Goal: Task Accomplishment & Management: Manage account settings

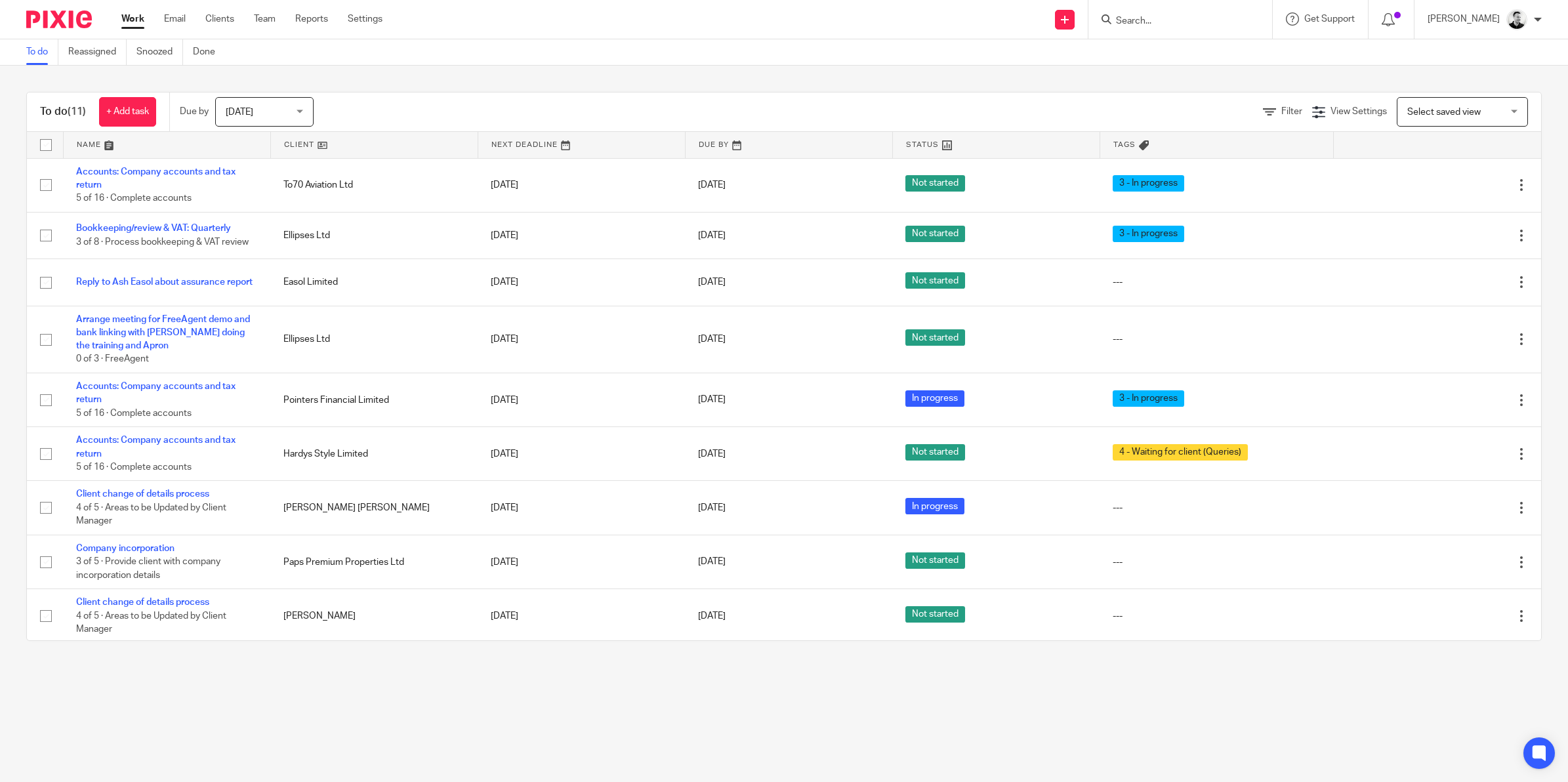
click at [1162, 11] on form at bounding box center [1184, 19] width 140 height 17
click at [1159, 17] on input "Search" at bounding box center [1173, 22] width 118 height 12
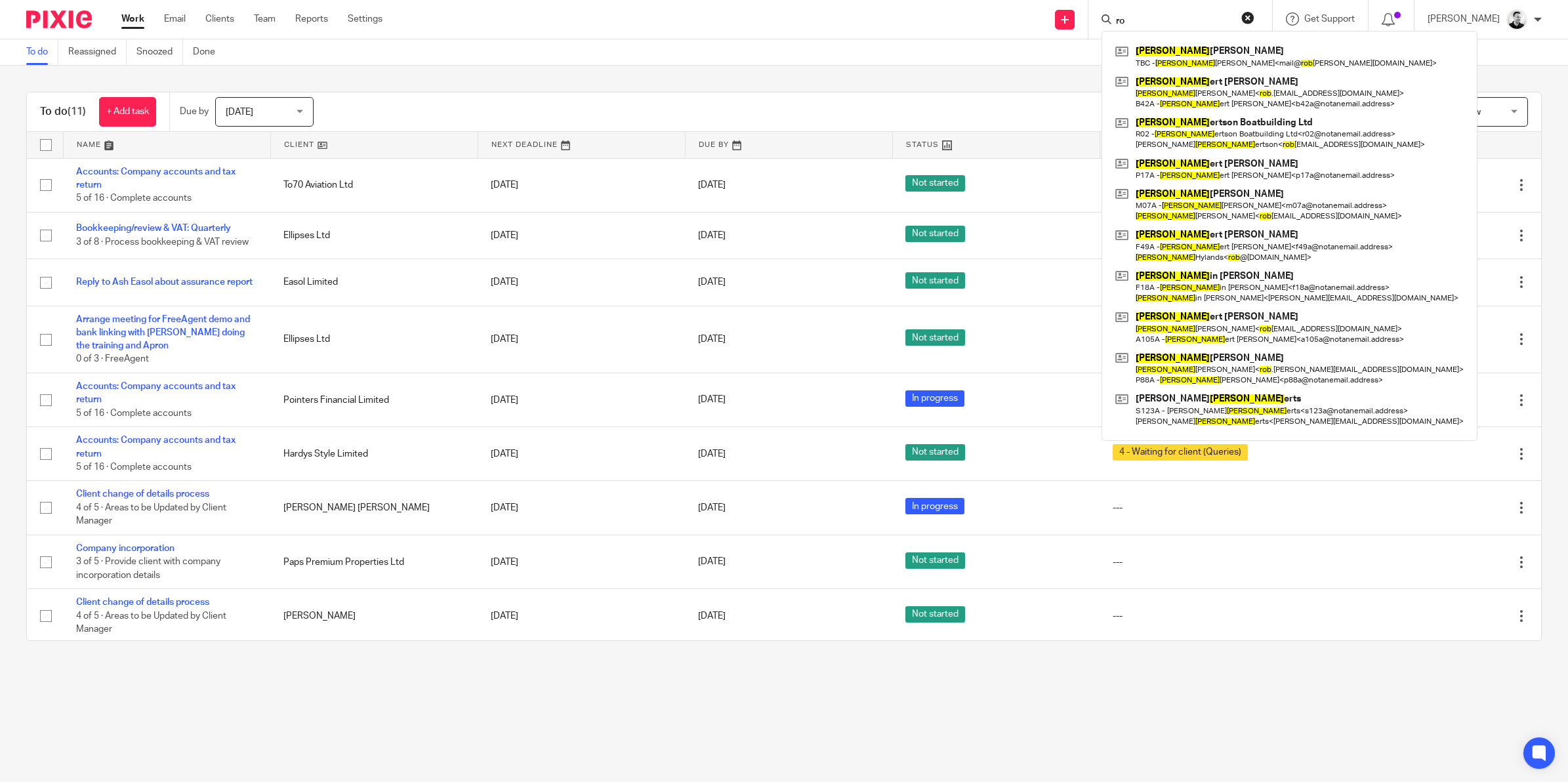
type input "r"
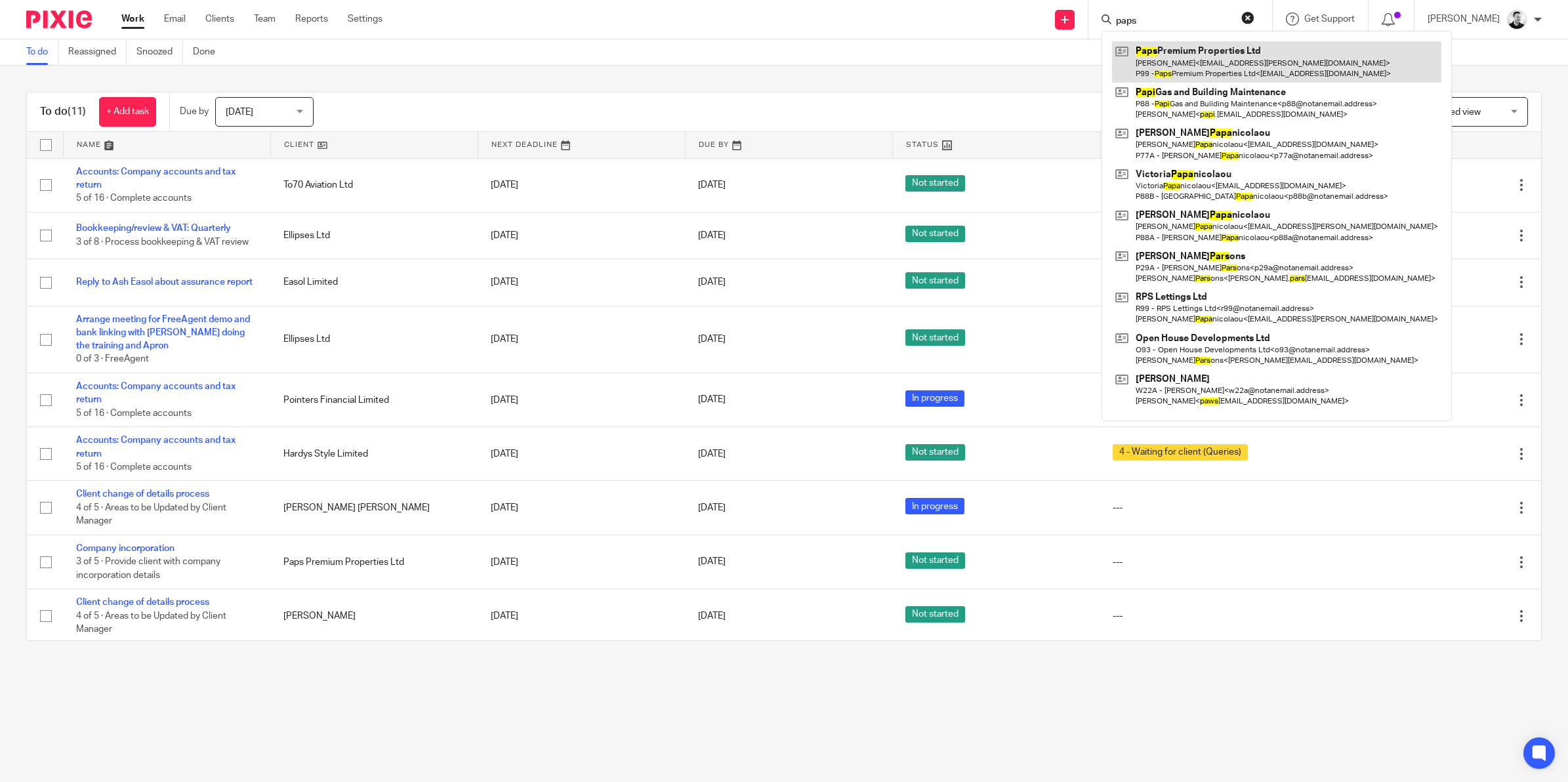
type input "paps"
click at [1254, 62] on link at bounding box center [1277, 61] width 330 height 41
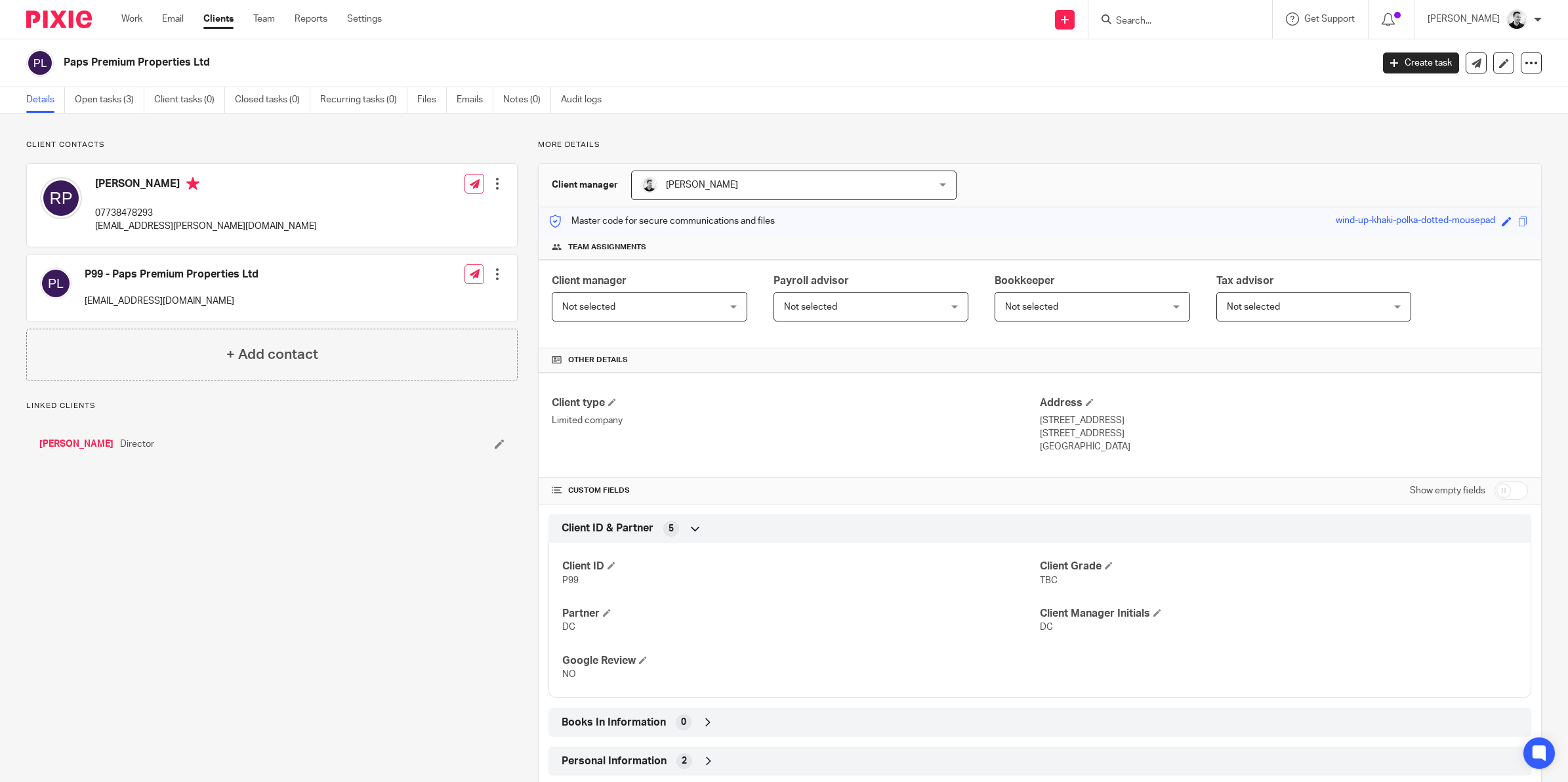
drag, startPoint x: 66, startPoint y: 63, endPoint x: 214, endPoint y: 61, distance: 148.0
click at [214, 61] on h2 "Paps Premium Properties Ltd" at bounding box center [583, 63] width 1040 height 13
copy h2 "Paps Premium Properties Ltd"
drag, startPoint x: 126, startPoint y: 22, endPoint x: 162, endPoint y: 2, distance: 41.2
click at [126, 22] on link "Work" at bounding box center [131, 19] width 21 height 13
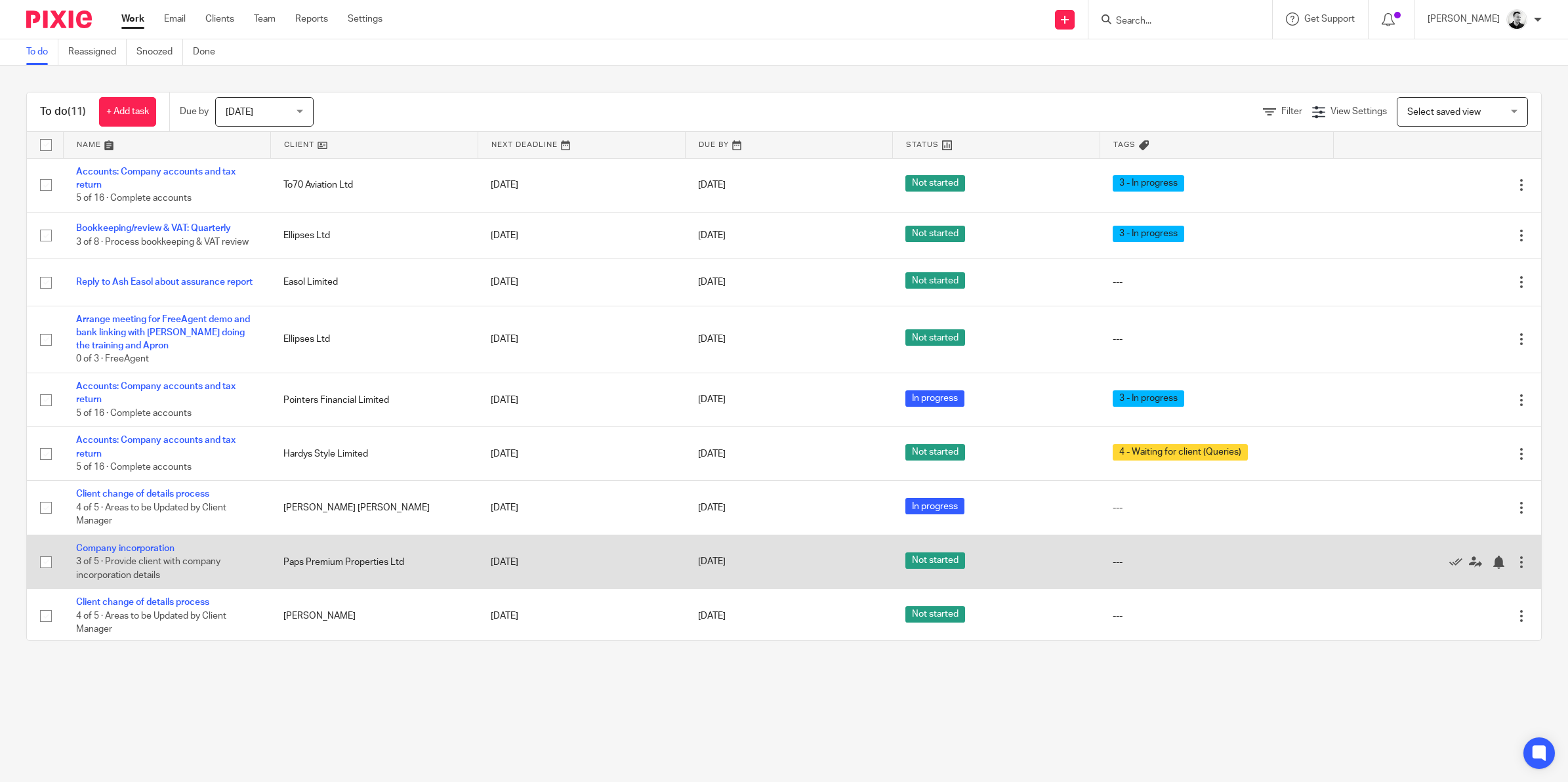
click at [156, 543] on td "Company incorporation 3 of 5 · Provide client with company incorporation details" at bounding box center [167, 561] width 208 height 54
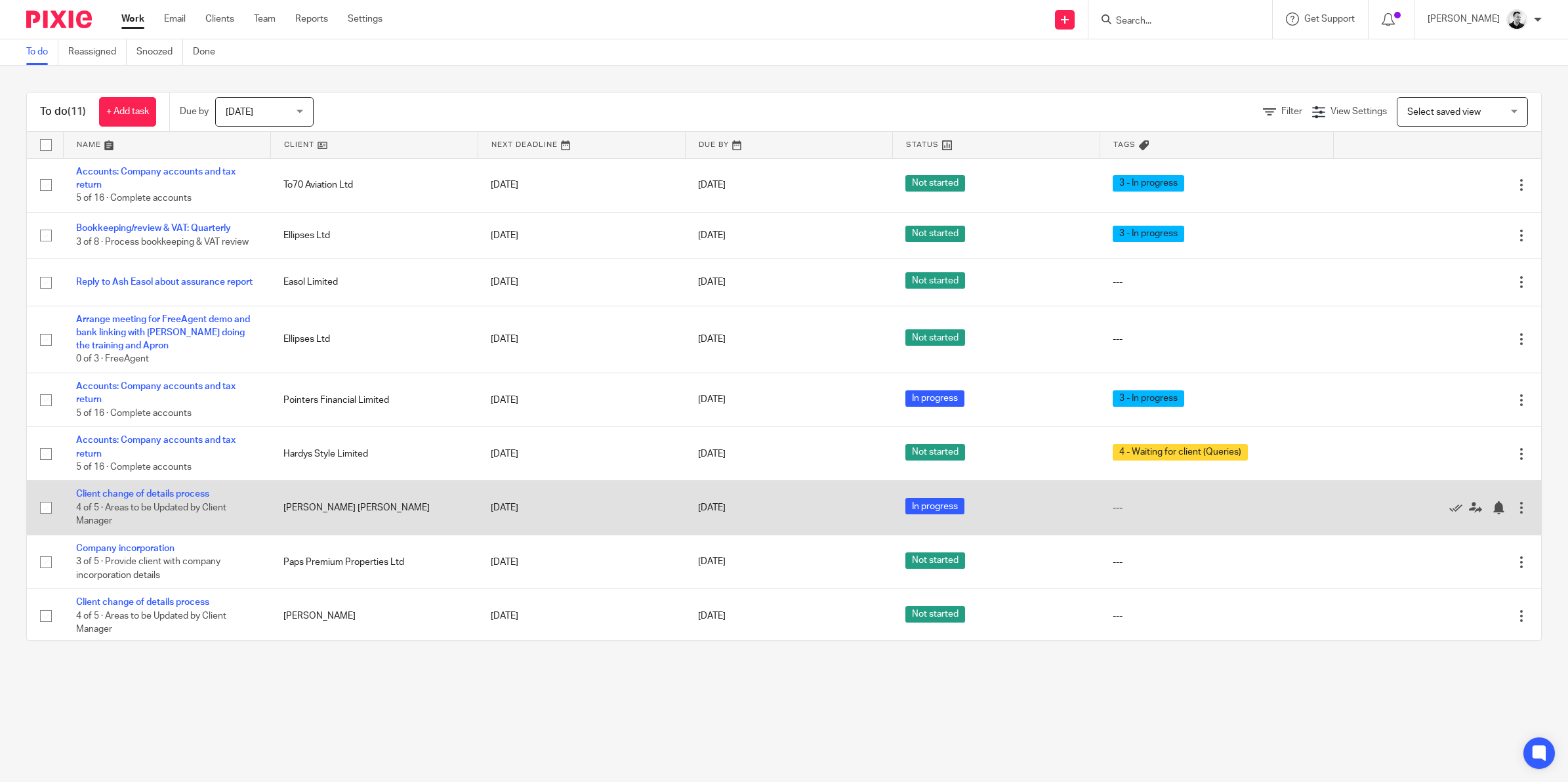
drag, startPoint x: 156, startPoint y: 548, endPoint x: 175, endPoint y: 505, distance: 47.0
click at [157, 548] on link "Company incorporation" at bounding box center [126, 548] width 99 height 9
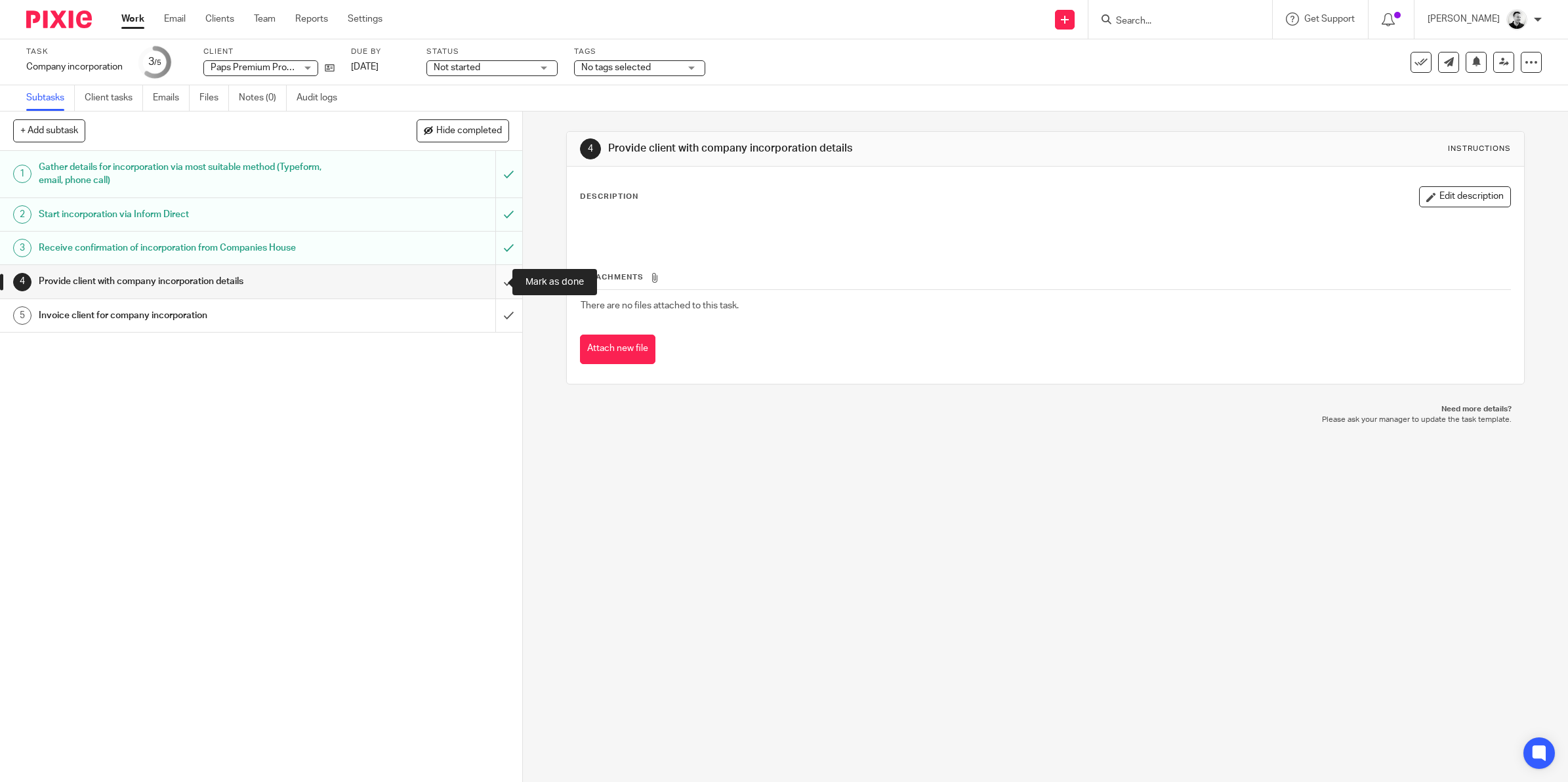
click at [491, 285] on input "submit" at bounding box center [261, 281] width 522 height 33
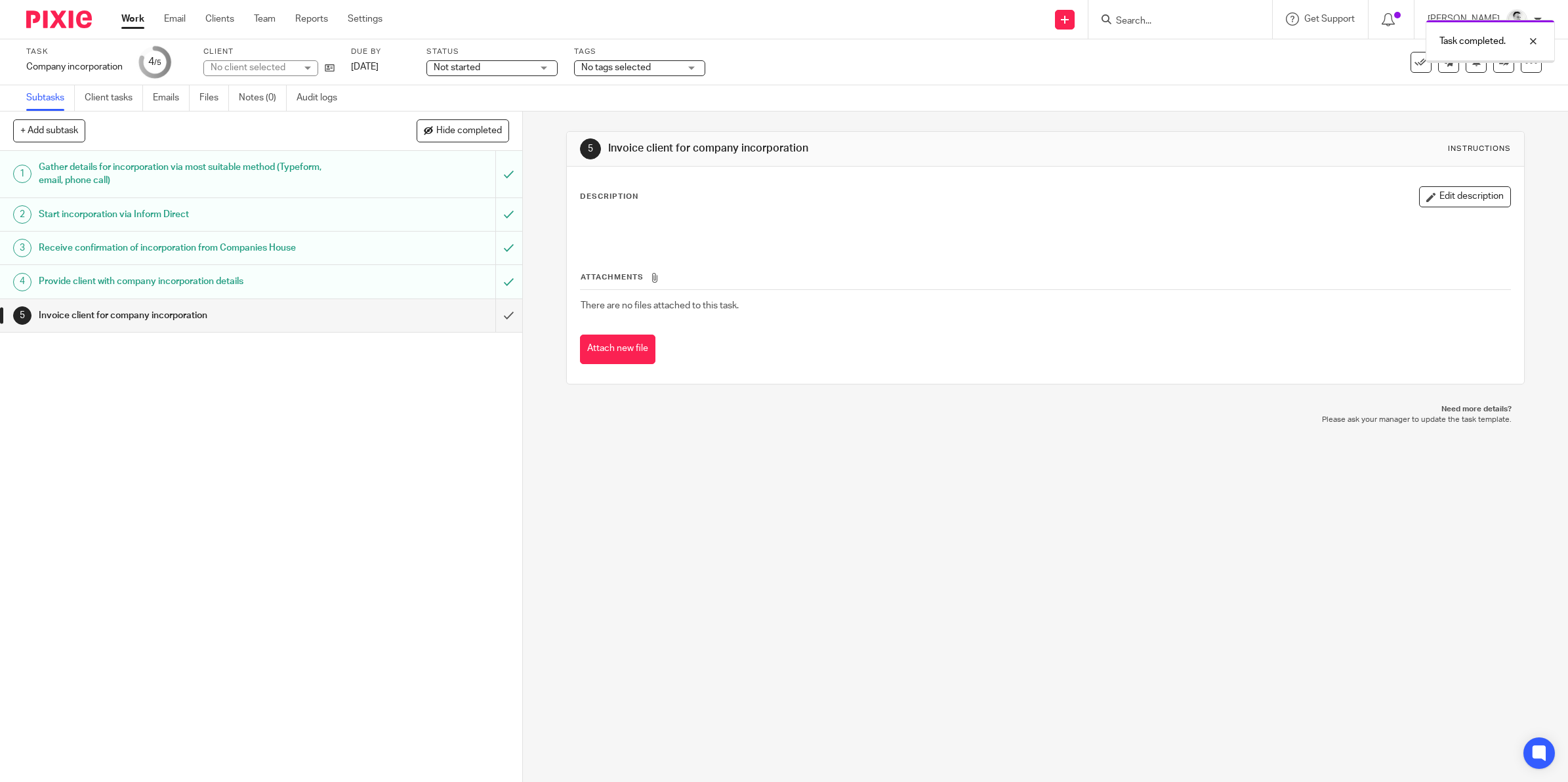
click at [492, 315] on input "submit" at bounding box center [261, 315] width 522 height 33
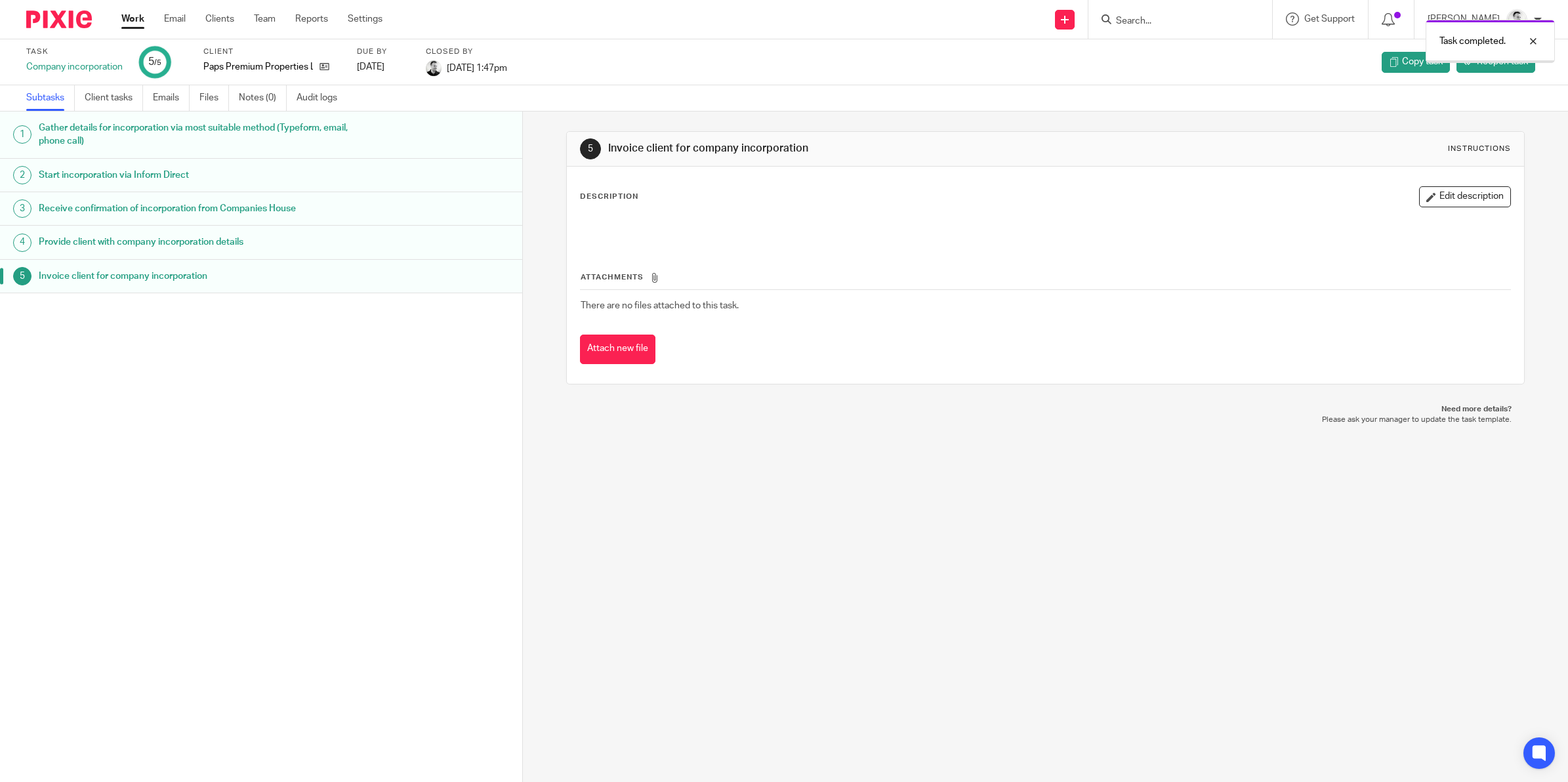
click at [333, 68] on div "Paps Premium Properties Ltd" at bounding box center [272, 67] width 137 height 13
click at [329, 64] on icon at bounding box center [325, 67] width 10 height 10
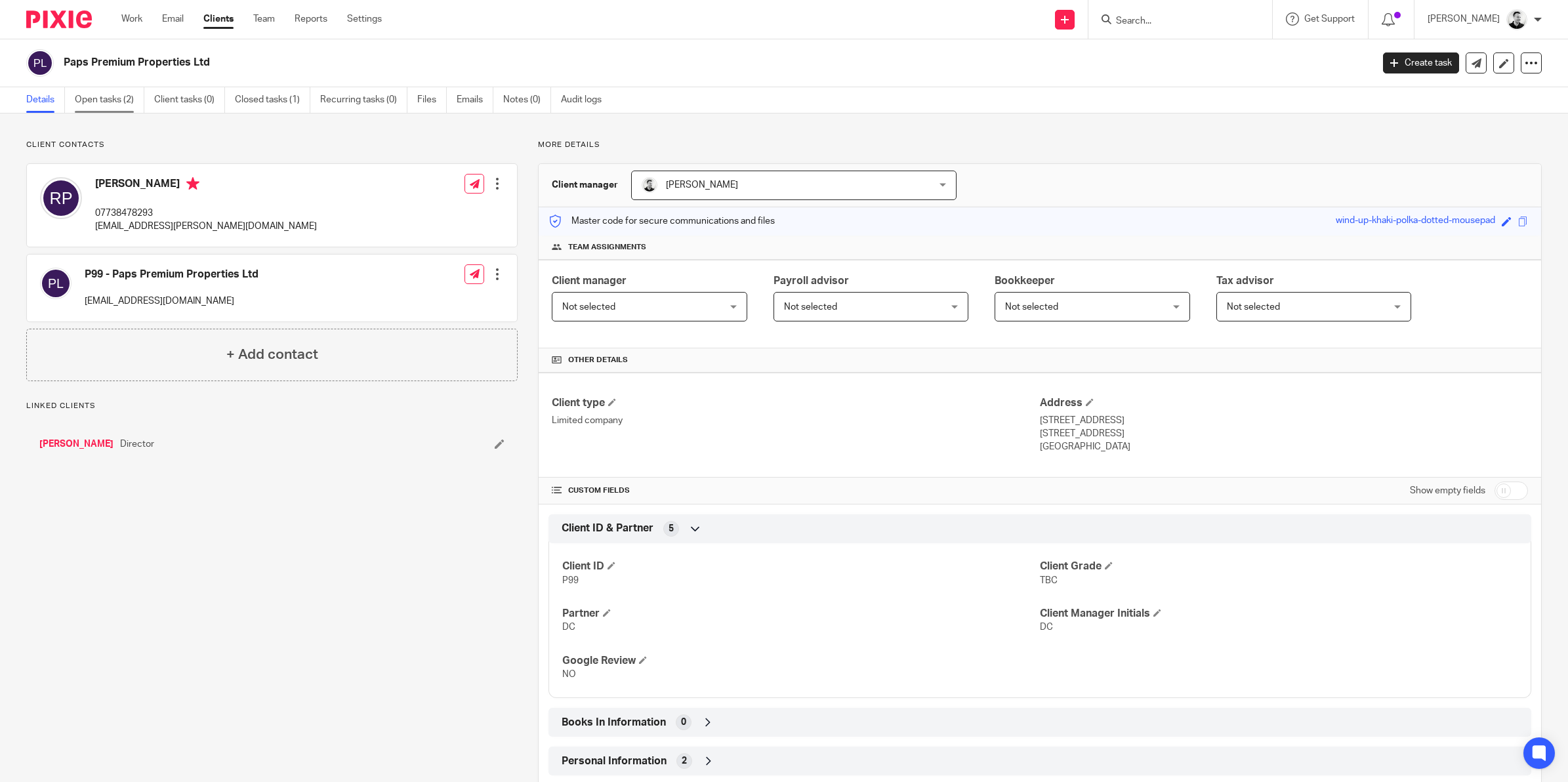
click at [102, 100] on link "Open tasks (2)" at bounding box center [109, 100] width 69 height 26
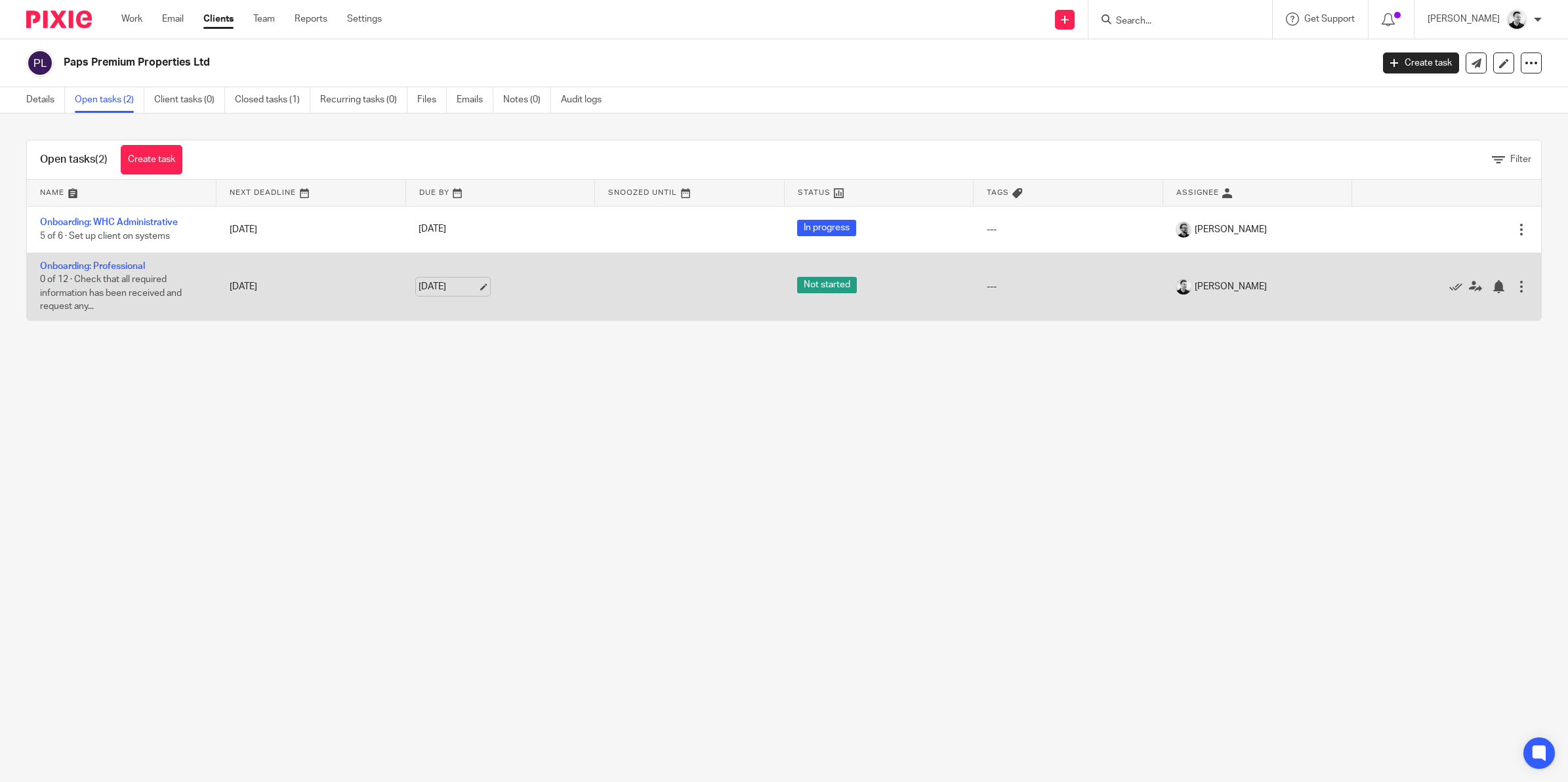
click at [430, 286] on link "[DATE]" at bounding box center [448, 287] width 59 height 13
